Goal: Information Seeking & Learning: Learn about a topic

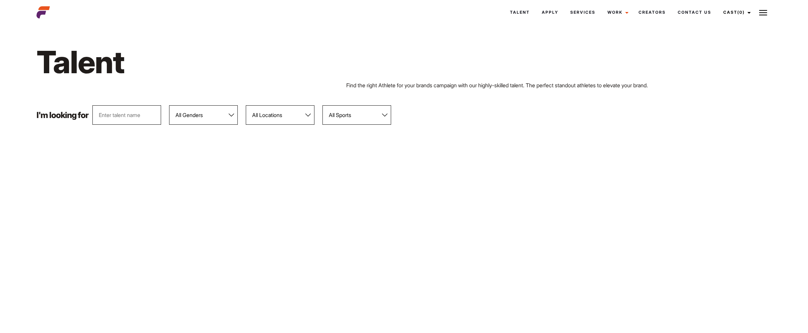
click at [281, 118] on select "All Locations Adelaide Brisbane Darwin Gold Coast Melbourne Perth Sunshine Coas…" at bounding box center [280, 114] width 69 height 19
select select "122"
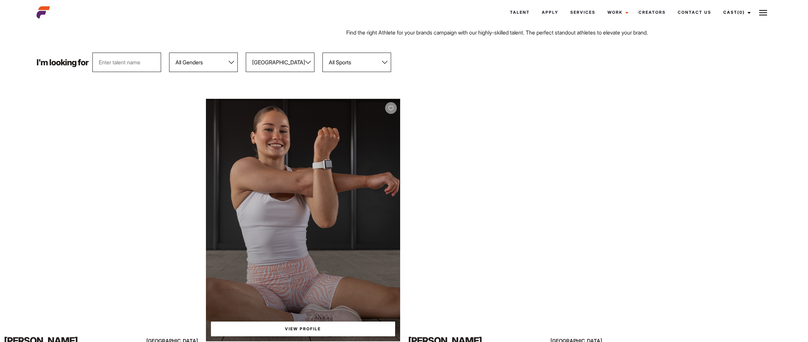
scroll to position [55, 0]
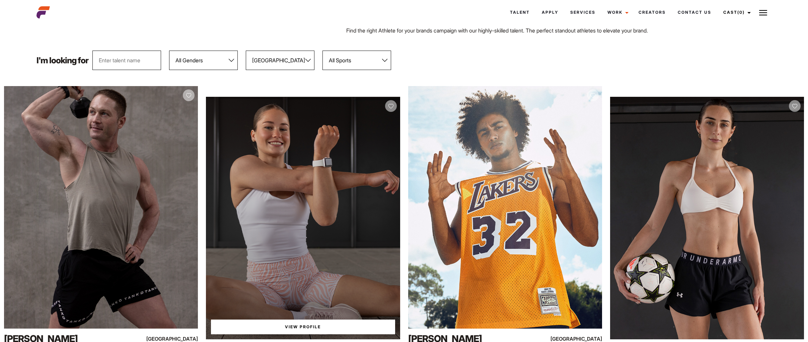
click at [318, 242] on div "View Profile" at bounding box center [303, 218] width 194 height 242
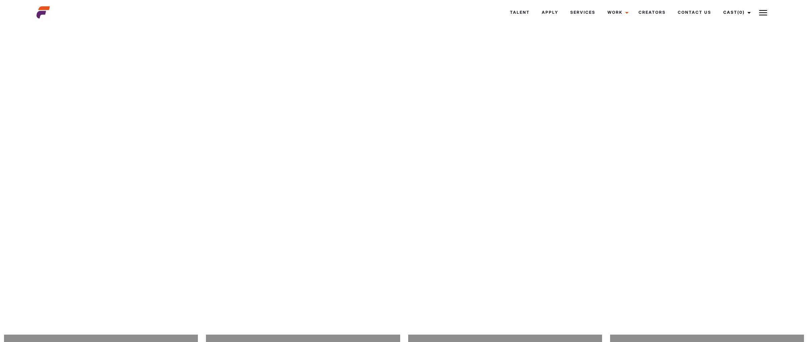
scroll to position [5319, 0]
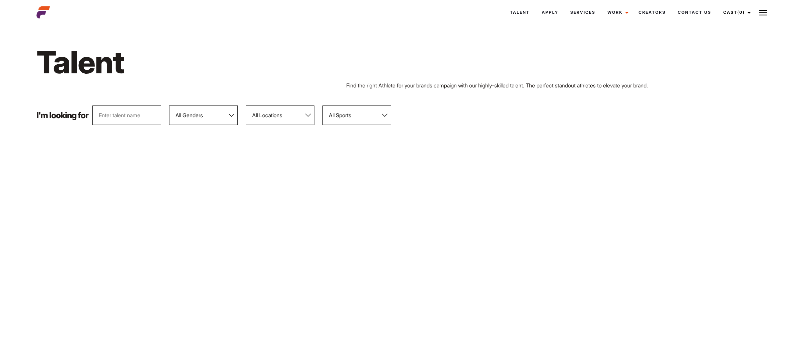
click at [224, 117] on select "All Genders Female Male" at bounding box center [203, 114] width 69 height 19
select select "104"
click at [310, 118] on select "All Locations Adelaide Brisbane Darwin Gold Coast Melbourne Perth Sunshine Coas…" at bounding box center [280, 114] width 69 height 19
select select "122"
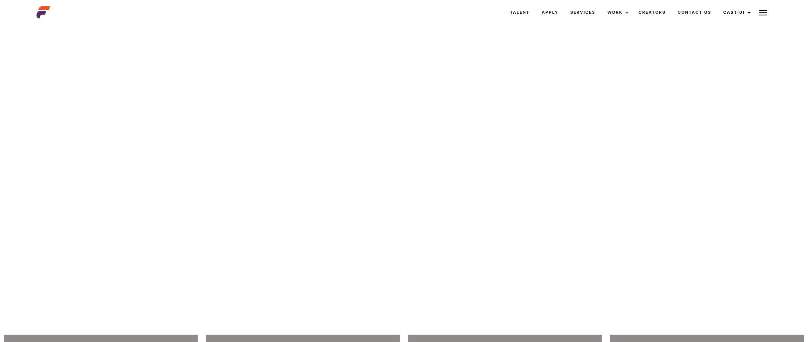
scroll to position [3742, 0]
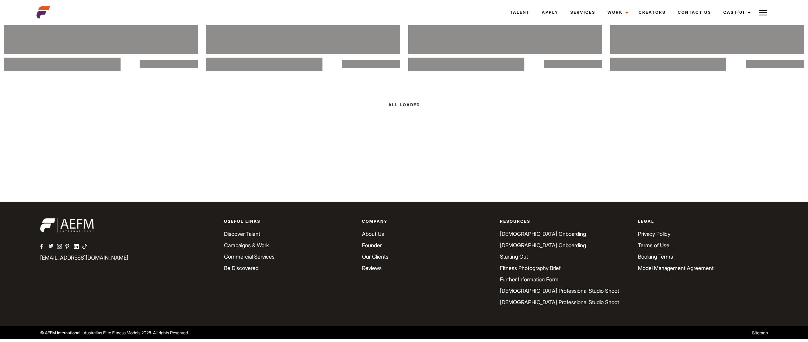
click at [408, 103] on div at bounding box center [404, 105] width 808 height 18
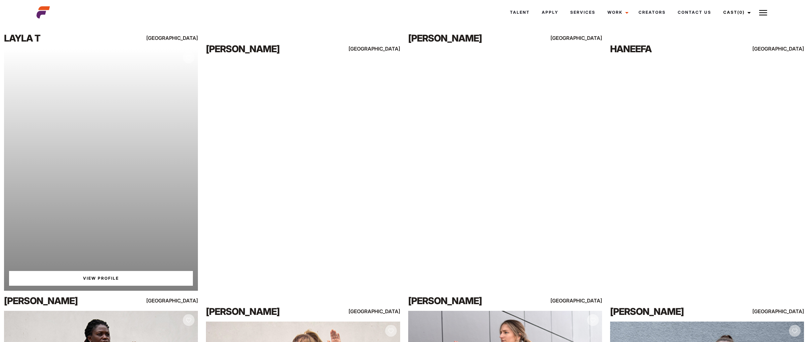
scroll to position [2458, 0]
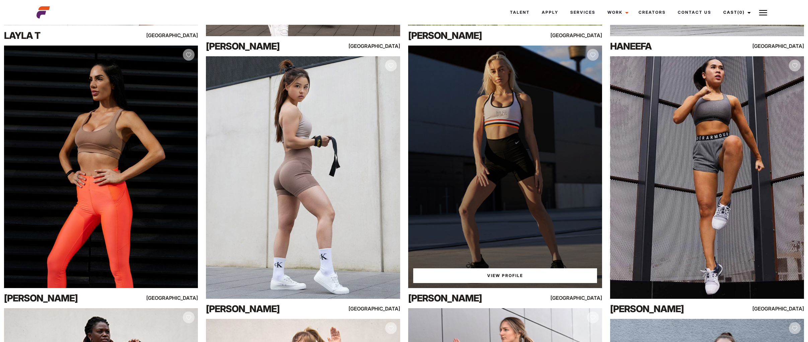
click at [517, 221] on div "View Profile" at bounding box center [505, 167] width 194 height 242
click at [504, 273] on link "View Profile" at bounding box center [505, 275] width 184 height 15
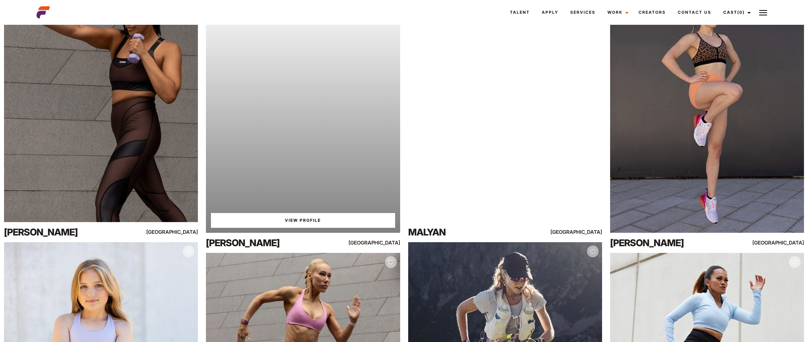
scroll to position [2000, 0]
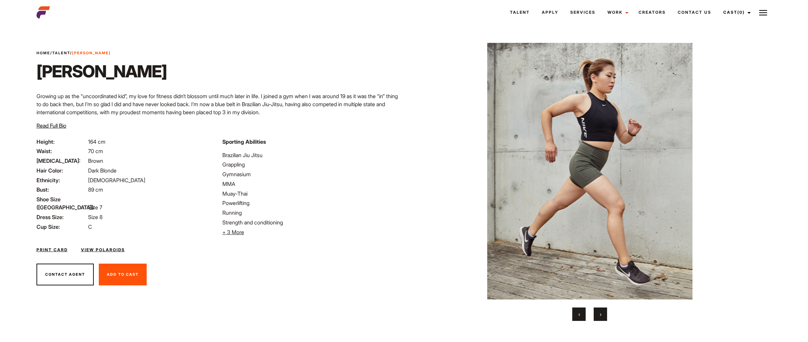
scroll to position [16, 0]
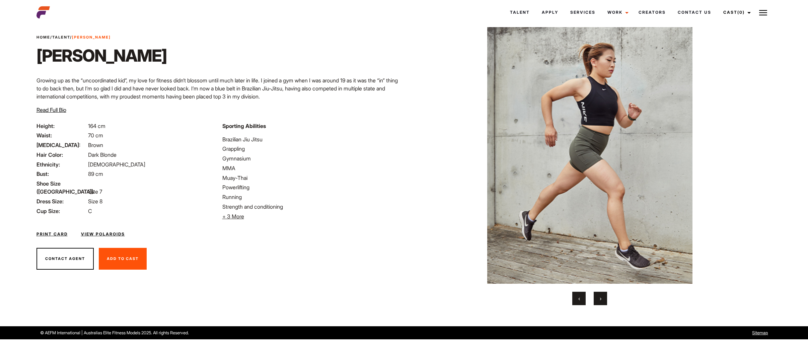
click at [601, 299] on button "›" at bounding box center [600, 298] width 13 height 13
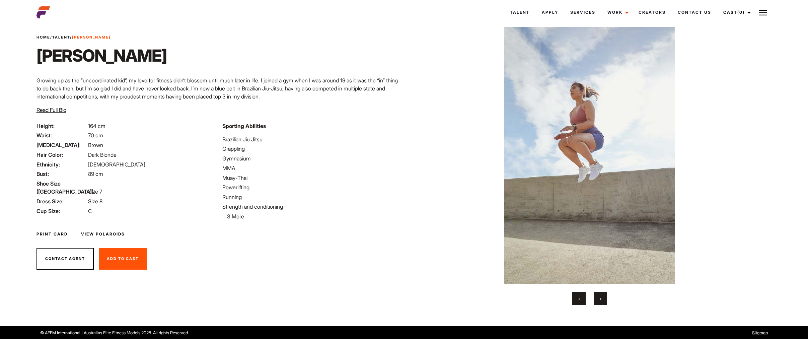
click at [601, 299] on button "›" at bounding box center [600, 298] width 13 height 13
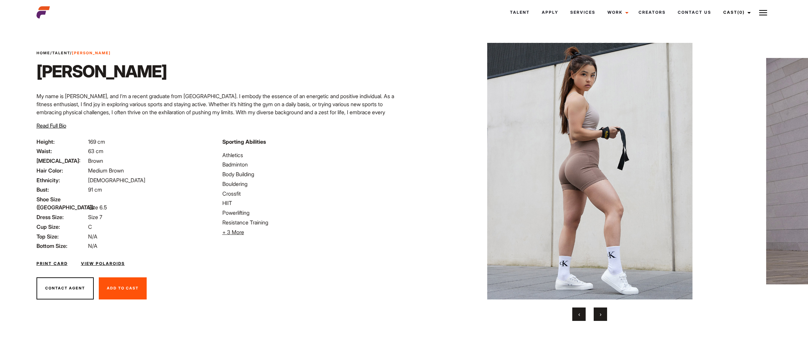
click at [47, 260] on link "Print Card" at bounding box center [51, 263] width 31 height 6
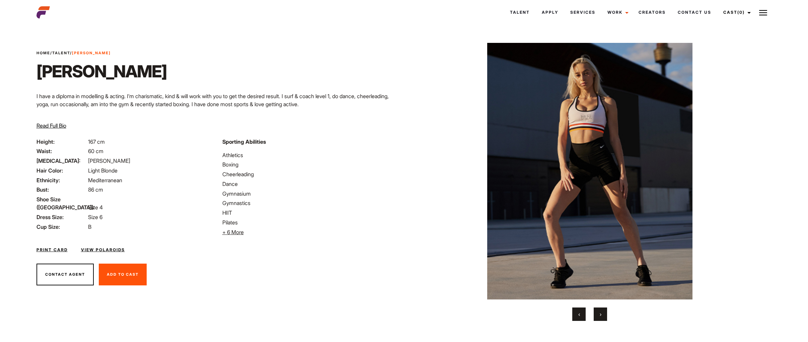
click at [602, 314] on button "›" at bounding box center [600, 313] width 13 height 13
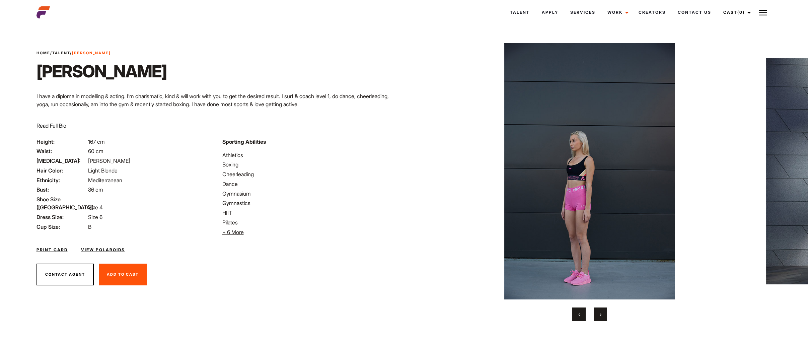
click at [602, 314] on button "›" at bounding box center [600, 313] width 13 height 13
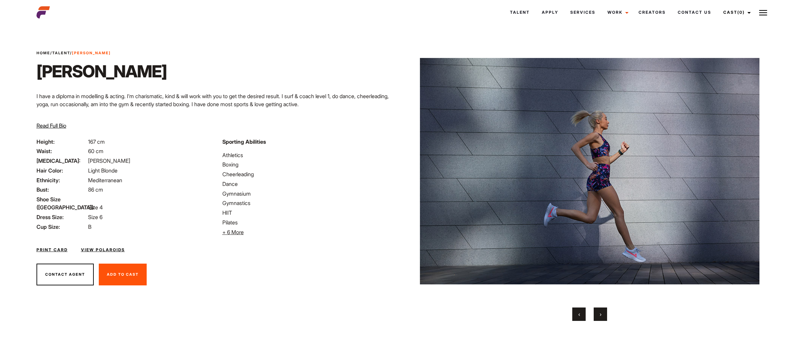
click at [602, 314] on button "›" at bounding box center [600, 313] width 13 height 13
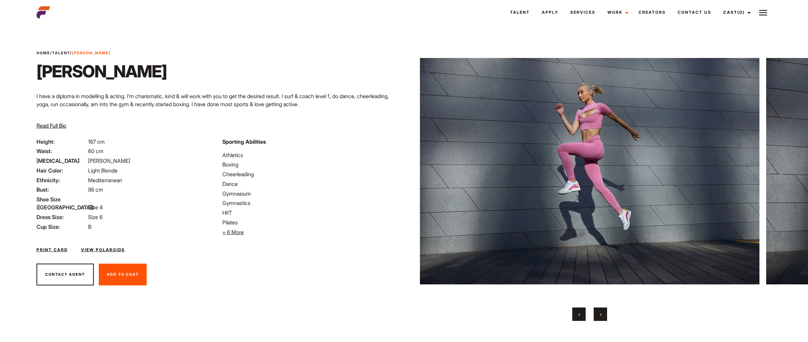
click at [602, 314] on button "›" at bounding box center [600, 313] width 13 height 13
